Goal: Transaction & Acquisition: Purchase product/service

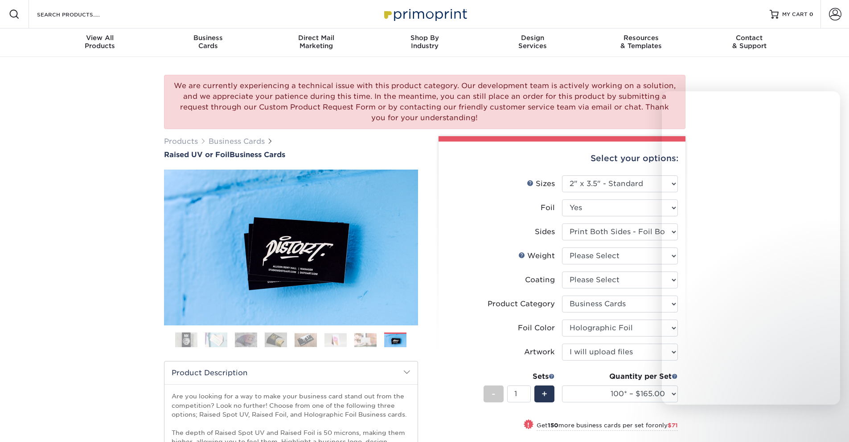
select select "2.00x3.50"
select select "3b5148f1-0588-4f88-a218-97bcfdce65c1"
select select "070be916-f238-4bbb-84b5-b64a15a64c9f"
select select "upload"
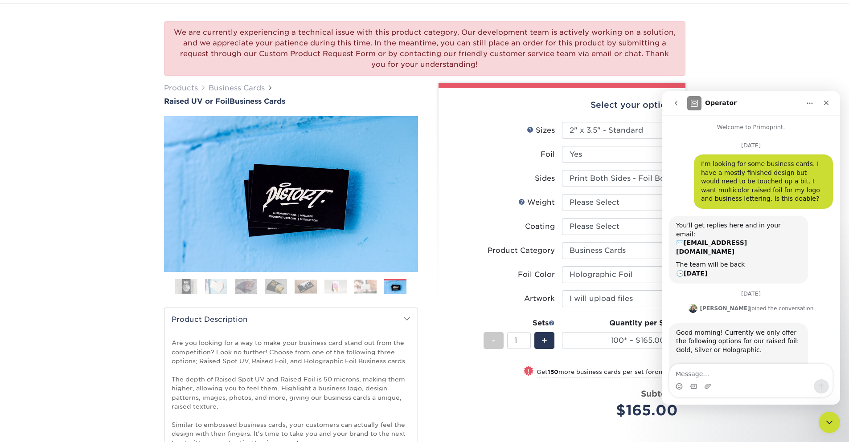
scroll to position [636, 0]
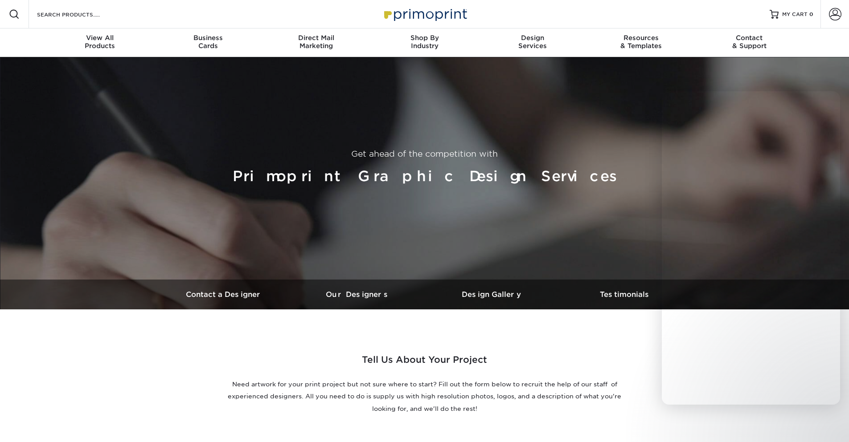
select select "No Logo"
select select "Business Card - $100"
select select "Foil"
select select "Has Logo"
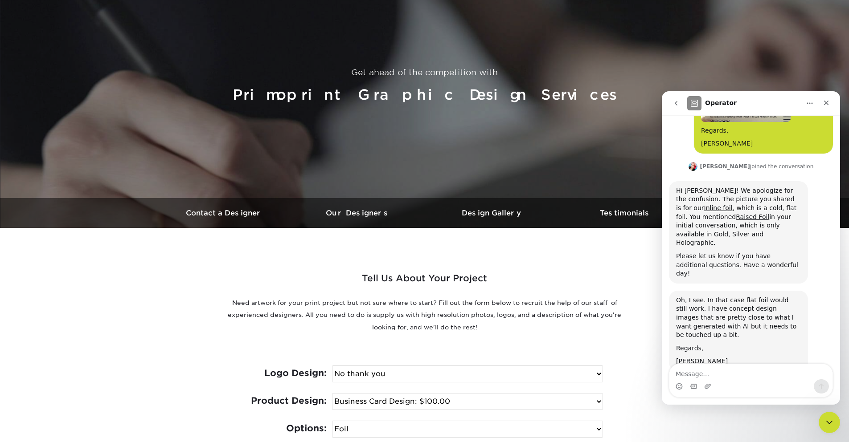
scroll to position [53, 0]
